Goal: Navigation & Orientation: Find specific page/section

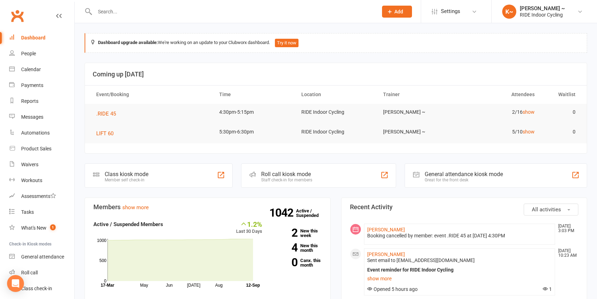
click at [28, 41] on link "Dashboard" at bounding box center [41, 38] width 65 height 16
click at [31, 68] on div "Calendar" at bounding box center [31, 70] width 20 height 6
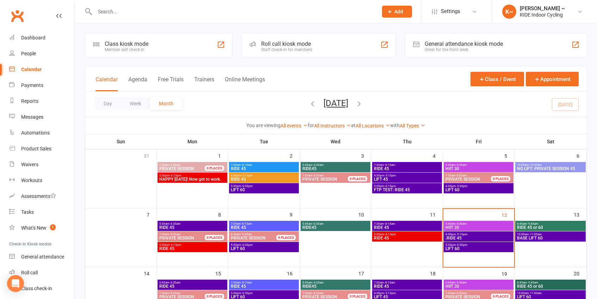
click at [472, 235] on span "4:30pm - 5:15pm" at bounding box center [478, 234] width 67 height 3
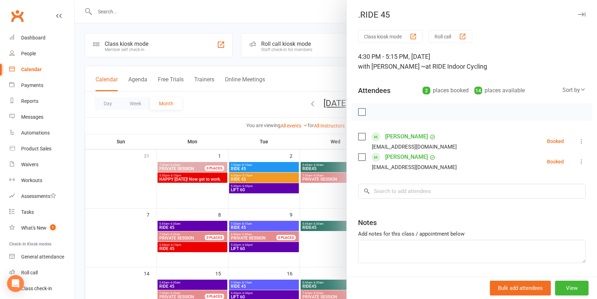
click at [302, 70] on div at bounding box center [336, 149] width 522 height 299
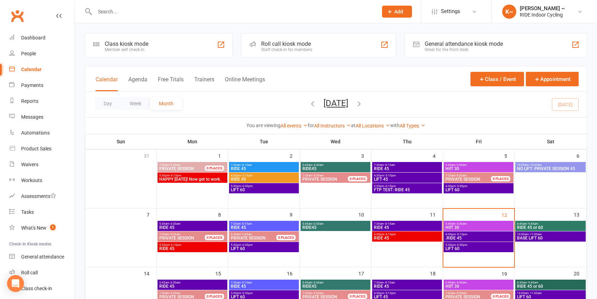
click at [484, 236] on span ".RIDE 45" at bounding box center [478, 238] width 67 height 4
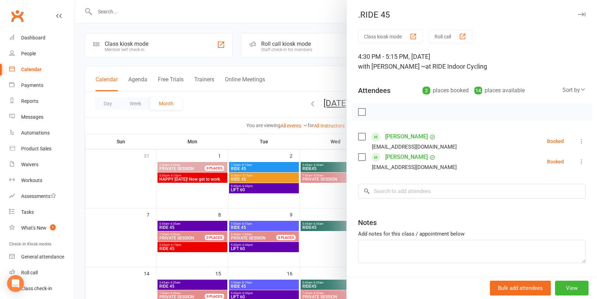
click at [327, 64] on div at bounding box center [336, 149] width 522 height 299
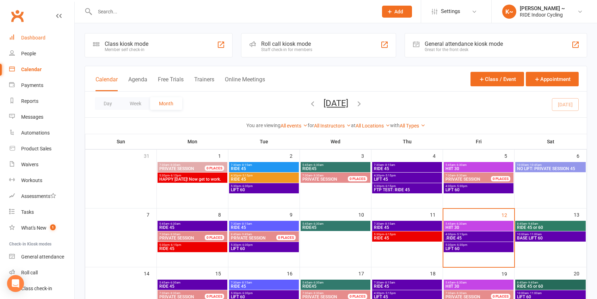
click at [35, 36] on div "Dashboard" at bounding box center [33, 38] width 24 height 6
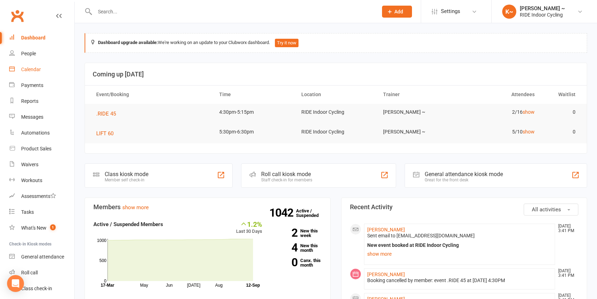
click at [39, 68] on div "Calendar" at bounding box center [31, 70] width 20 height 6
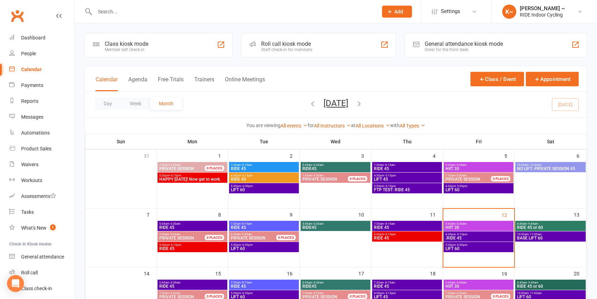
click at [545, 225] on span "8:45am - 9:45am" at bounding box center [550, 223] width 68 height 3
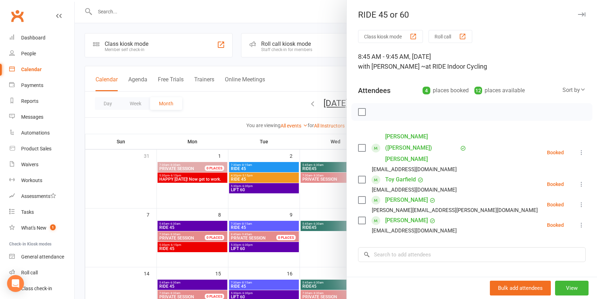
click at [304, 79] on div at bounding box center [336, 149] width 522 height 299
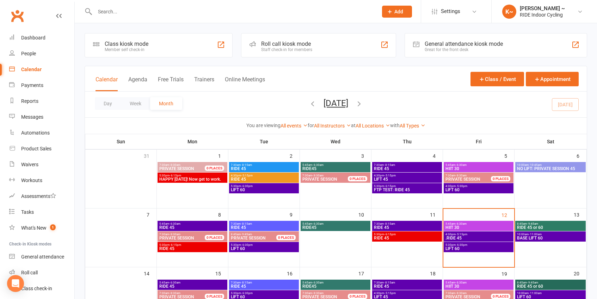
click at [548, 237] on span "BASE LIFT 60" at bounding box center [550, 238] width 68 height 4
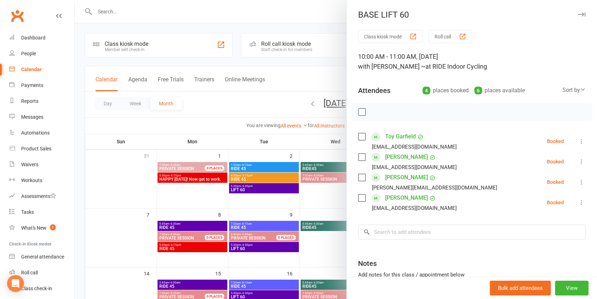
click at [289, 73] on div at bounding box center [336, 149] width 522 height 299
